Goal: Transaction & Acquisition: Purchase product/service

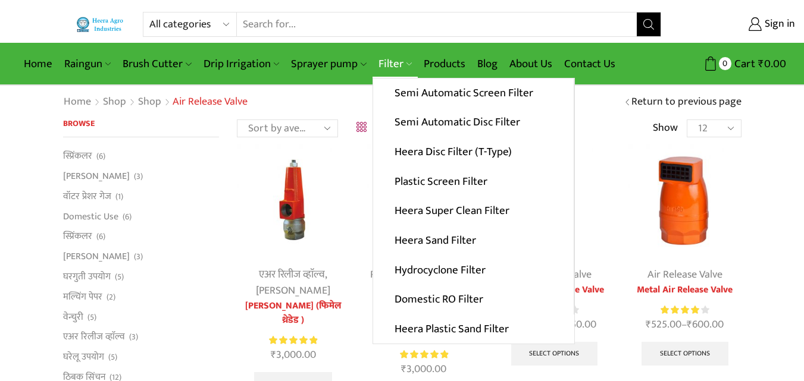
click at [396, 67] on link "Filter" at bounding box center [394, 64] width 45 height 28
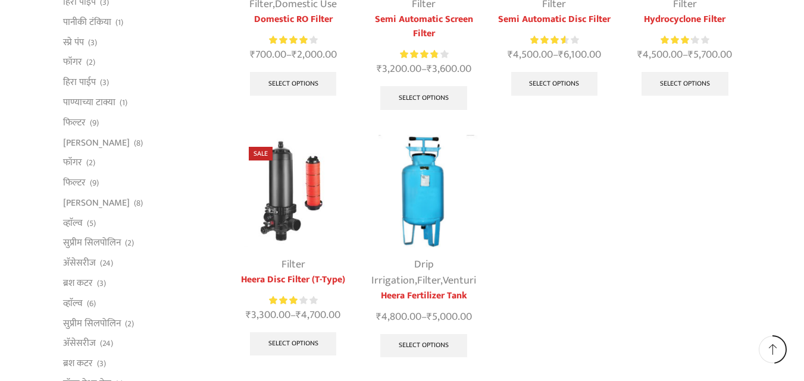
scroll to position [535, 0]
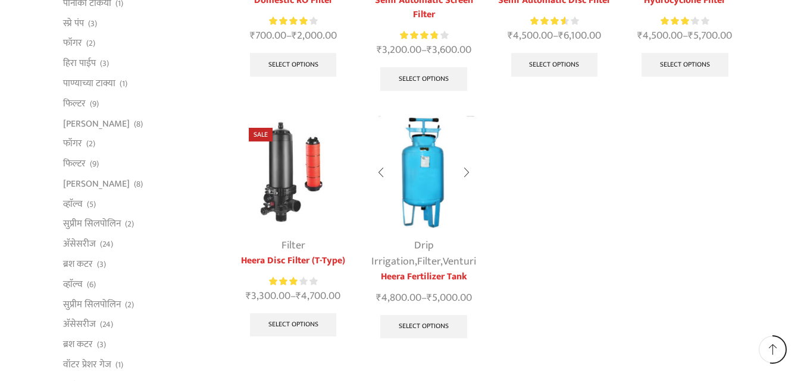
click at [407, 187] on img at bounding box center [423, 172] width 112 height 112
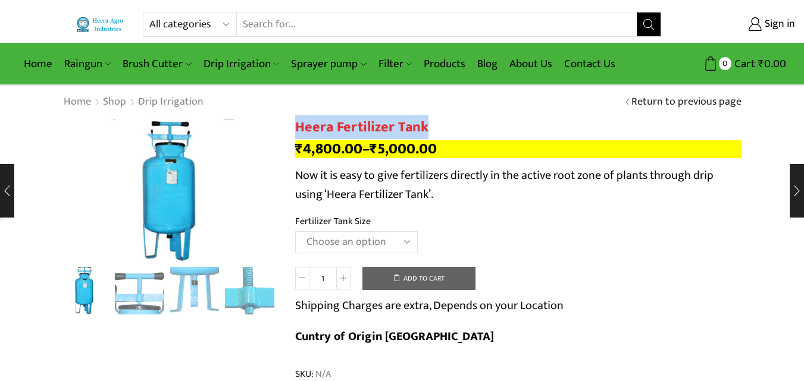
drag, startPoint x: 297, startPoint y: 125, endPoint x: 513, endPoint y: 127, distance: 215.9
click at [513, 127] on h1 "Heera Fertilizer Tank" at bounding box center [518, 127] width 446 height 17
copy h1 "Heera Fertilizer Tank"
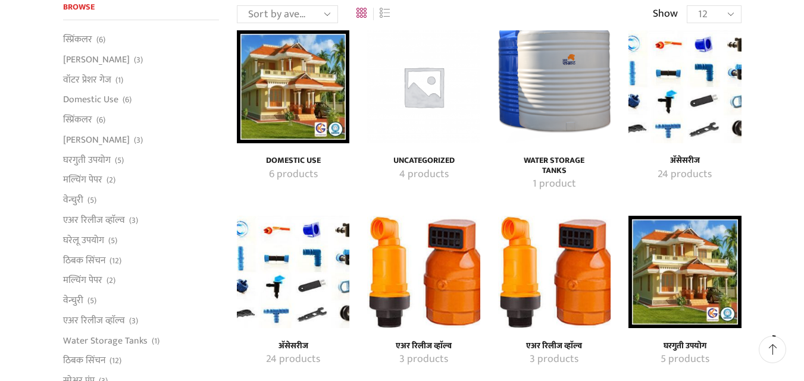
scroll to position [119, 0]
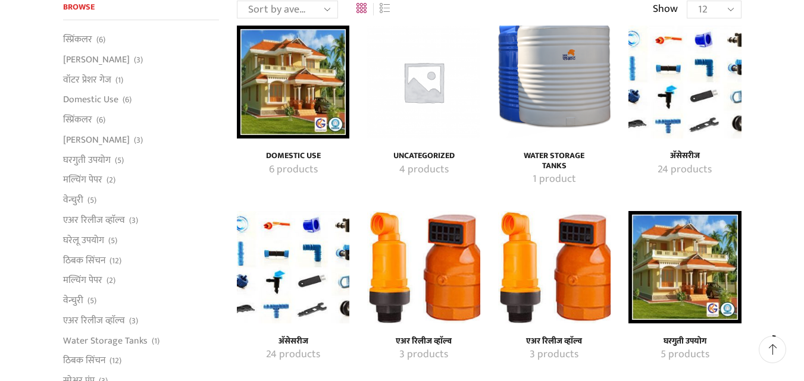
click at [460, 266] on img "Visit product category एअर रिलीज व्हाॅल्व" at bounding box center [423, 267] width 112 height 112
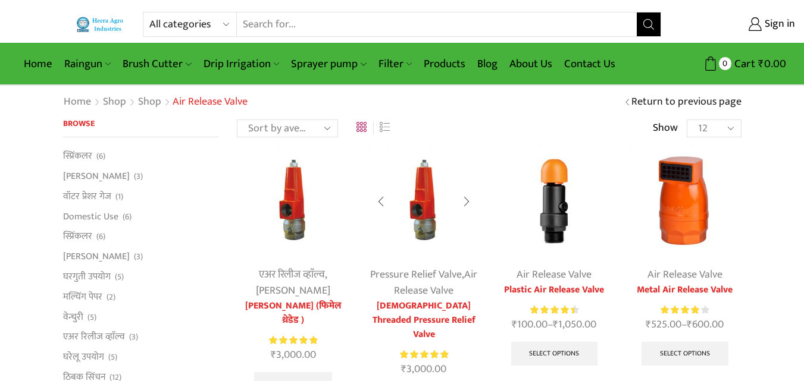
click at [428, 199] on img at bounding box center [423, 201] width 112 height 112
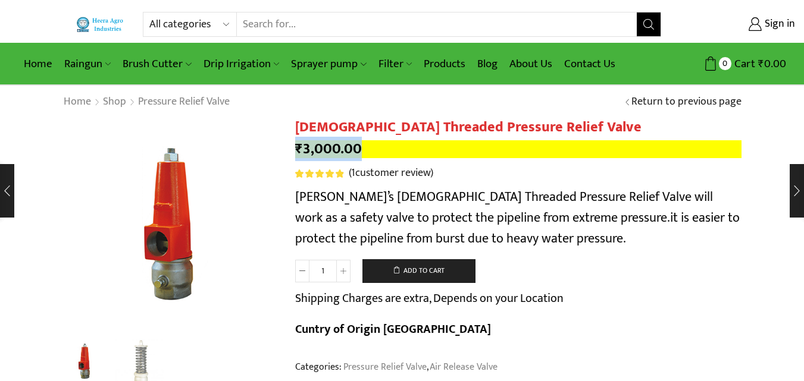
drag, startPoint x: 298, startPoint y: 148, endPoint x: 375, endPoint y: 148, distance: 76.7
click at [375, 148] on p "₹ 3,000.00" at bounding box center [518, 149] width 446 height 18
copy bdi "₹ 3,000.00"
click at [631, 100] on link "Return to previous page" at bounding box center [686, 102] width 110 height 15
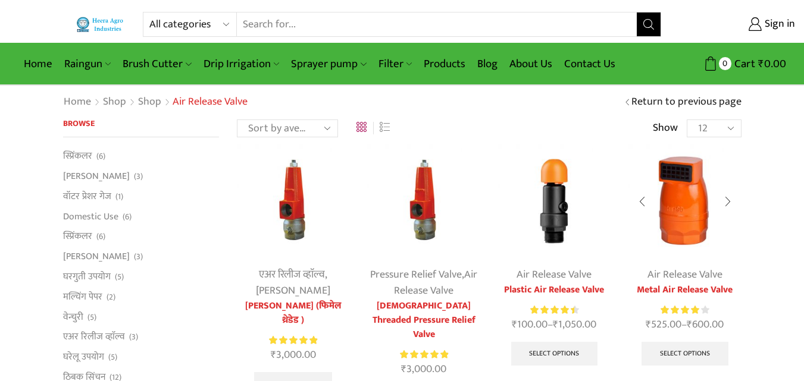
click at [668, 239] on img at bounding box center [684, 201] width 112 height 112
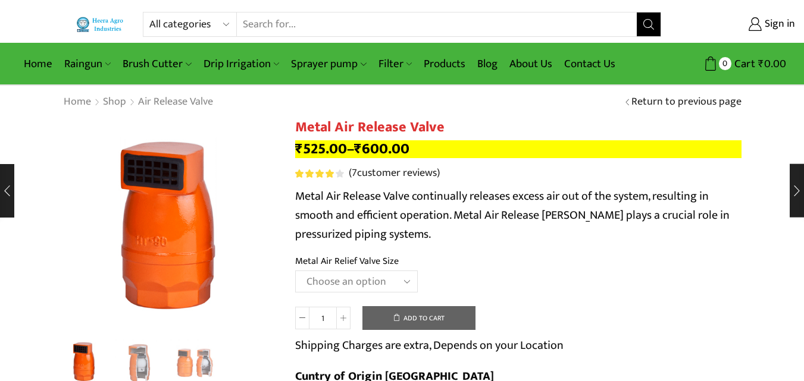
click at [356, 279] on select "Choose an option HT-88P 1" HT-89 1.5"" at bounding box center [356, 282] width 123 height 22
click at [338, 282] on select "Choose an option HT-88P 1" HT-89 1.5"" at bounding box center [356, 282] width 123 height 22
click at [295, 271] on select "Choose an option HT-88P 1" HT-89 1.5"" at bounding box center [356, 282] width 123 height 22
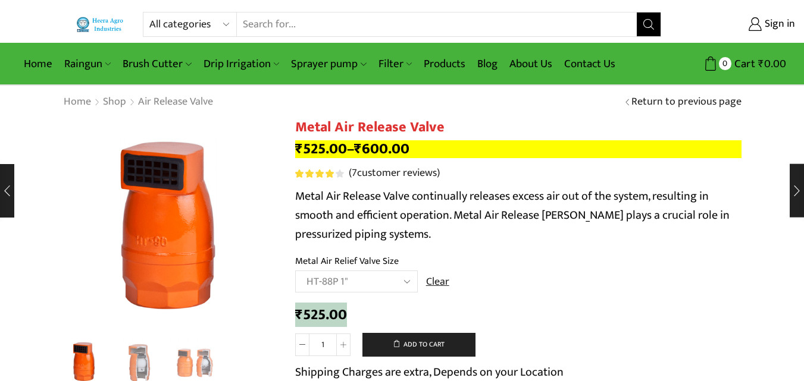
drag, startPoint x: 296, startPoint y: 314, endPoint x: 359, endPoint y: 314, distance: 63.1
click at [359, 314] on div "₹ 525.00" at bounding box center [518, 315] width 446 height 18
click at [350, 305] on div "₹ 525.00 Metal Air Release Valve quantity 1 Add to cart Shipping Charges are ex…" at bounding box center [518, 363] width 446 height 121
drag, startPoint x: 296, startPoint y: 315, endPoint x: 352, endPoint y: 312, distance: 56.0
click at [352, 312] on div "₹ 525.00" at bounding box center [518, 315] width 446 height 18
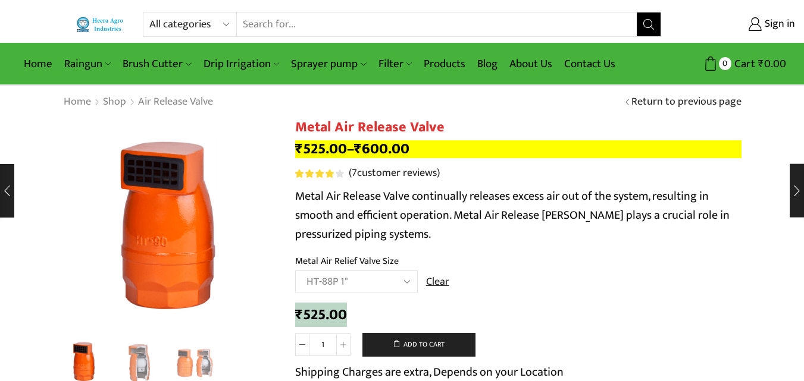
copy bdi "₹ 525.00"
click at [369, 277] on select "Choose an option HT-88P 1" HT-89 1.5"" at bounding box center [356, 282] width 123 height 22
click at [373, 363] on p "Shipping Charges are extra, Depends on your Location" at bounding box center [429, 372] width 268 height 19
click at [353, 286] on select "Choose an option HT-88P 1" HT-89 1.5"" at bounding box center [356, 282] width 123 height 22
select select "ht-89-1-5"
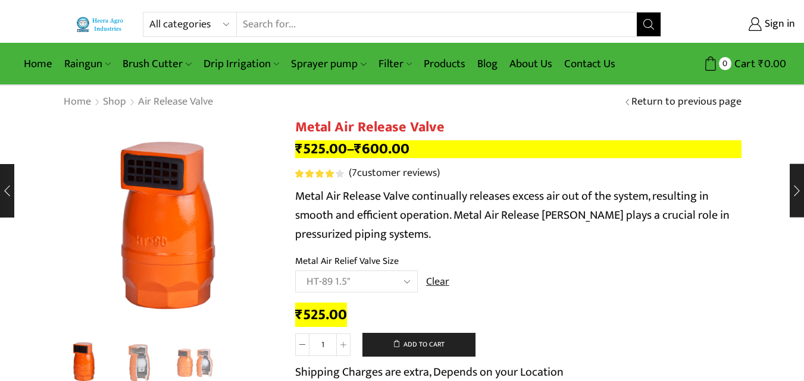
click at [295, 271] on select "Choose an option HT-88P 1" HT-89 1.5"" at bounding box center [356, 282] width 123 height 22
click at [368, 359] on div "Metal Air Release Valve quantity 1 Add to cart Shipping Charges are extra, Depe…" at bounding box center [518, 379] width 446 height 92
drag, startPoint x: 296, startPoint y: 317, endPoint x: 369, endPoint y: 311, distance: 74.0
click at [369, 311] on div "₹ 600.00" at bounding box center [518, 315] width 446 height 18
copy bdi "₹ 600.00"
